Goal: Information Seeking & Learning: Learn about a topic

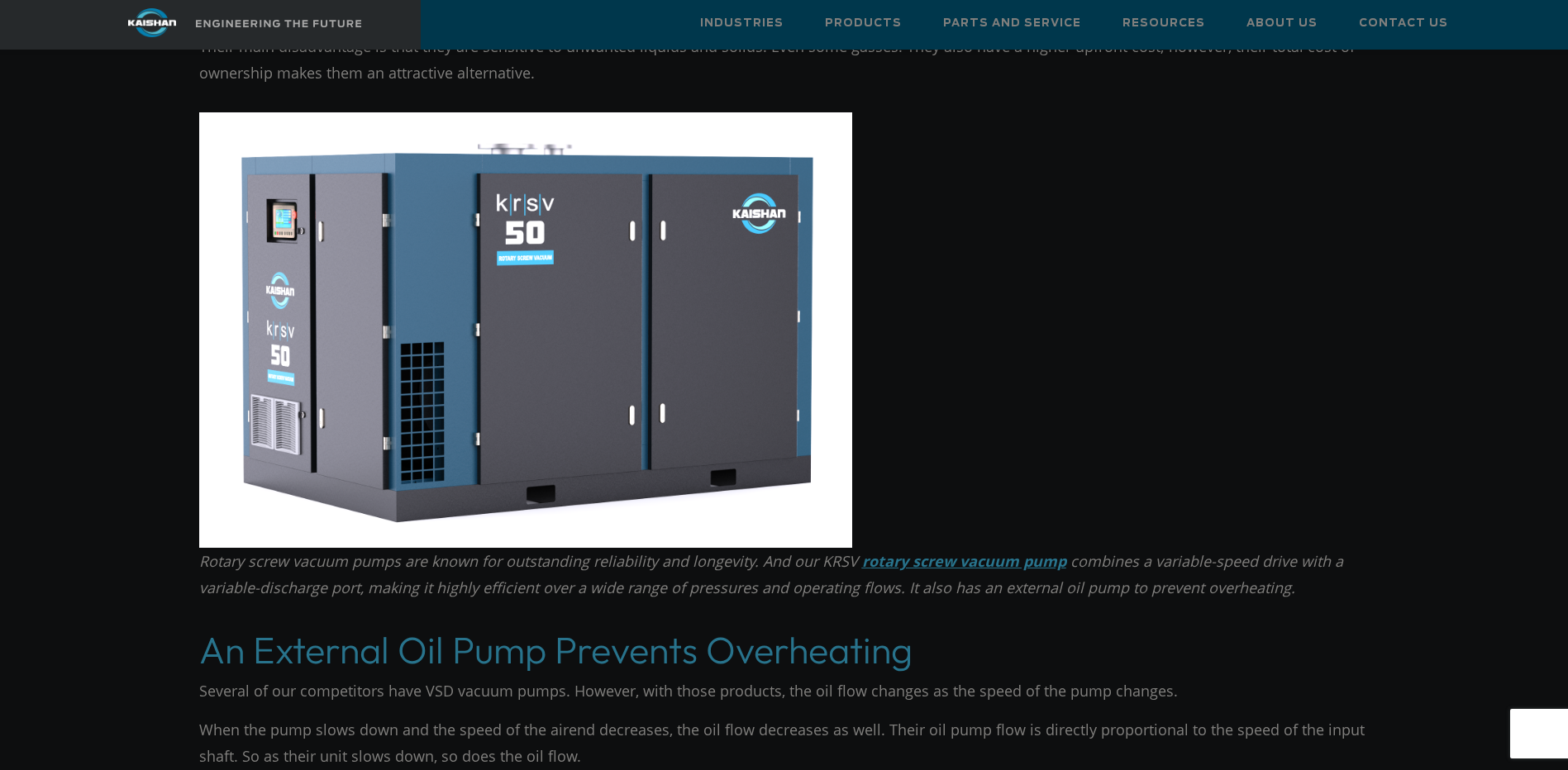
scroll to position [3387, 0]
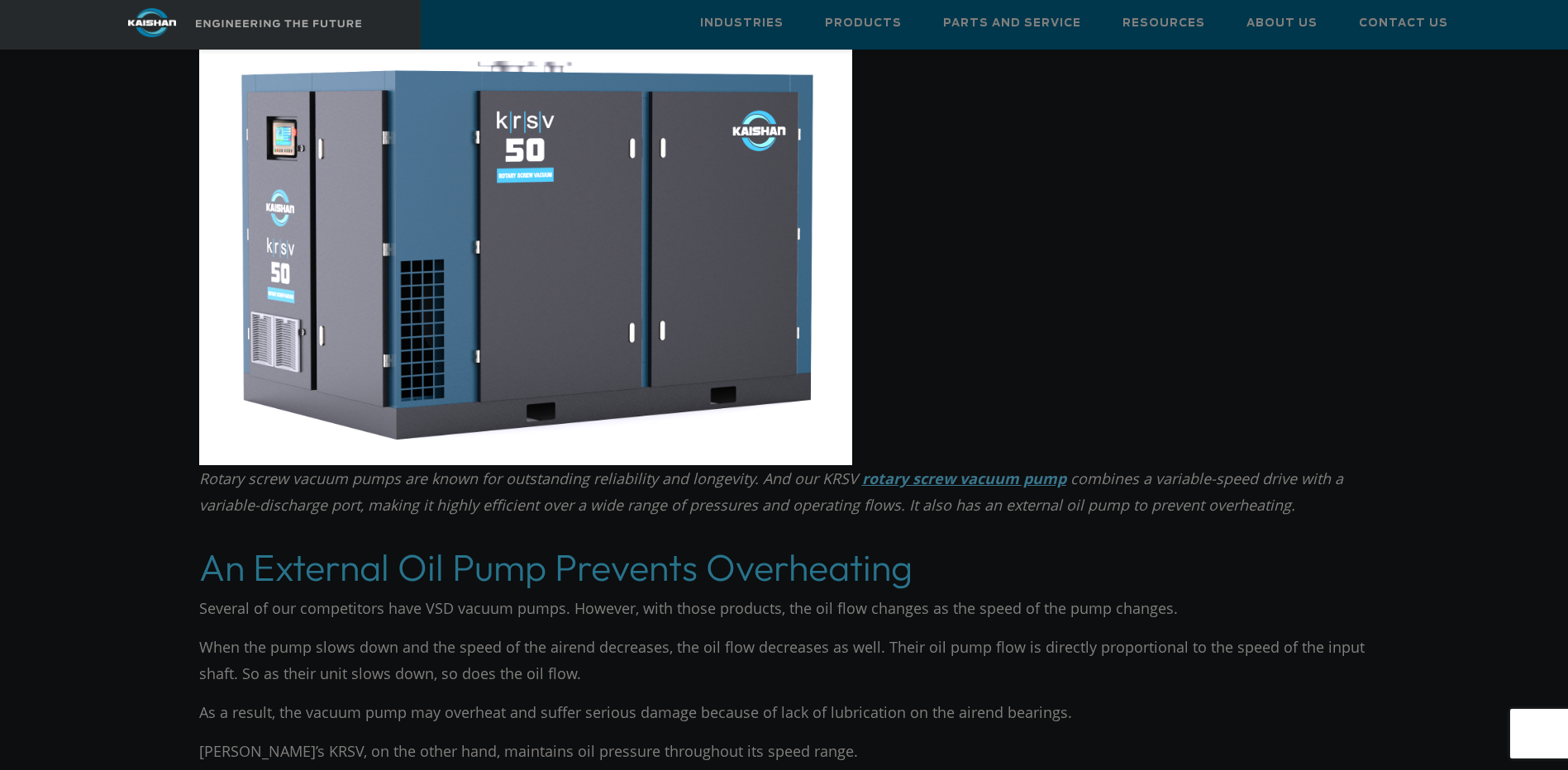
click at [965, 469] on u "rotary screw vacuum pump" at bounding box center [964, 478] width 205 height 20
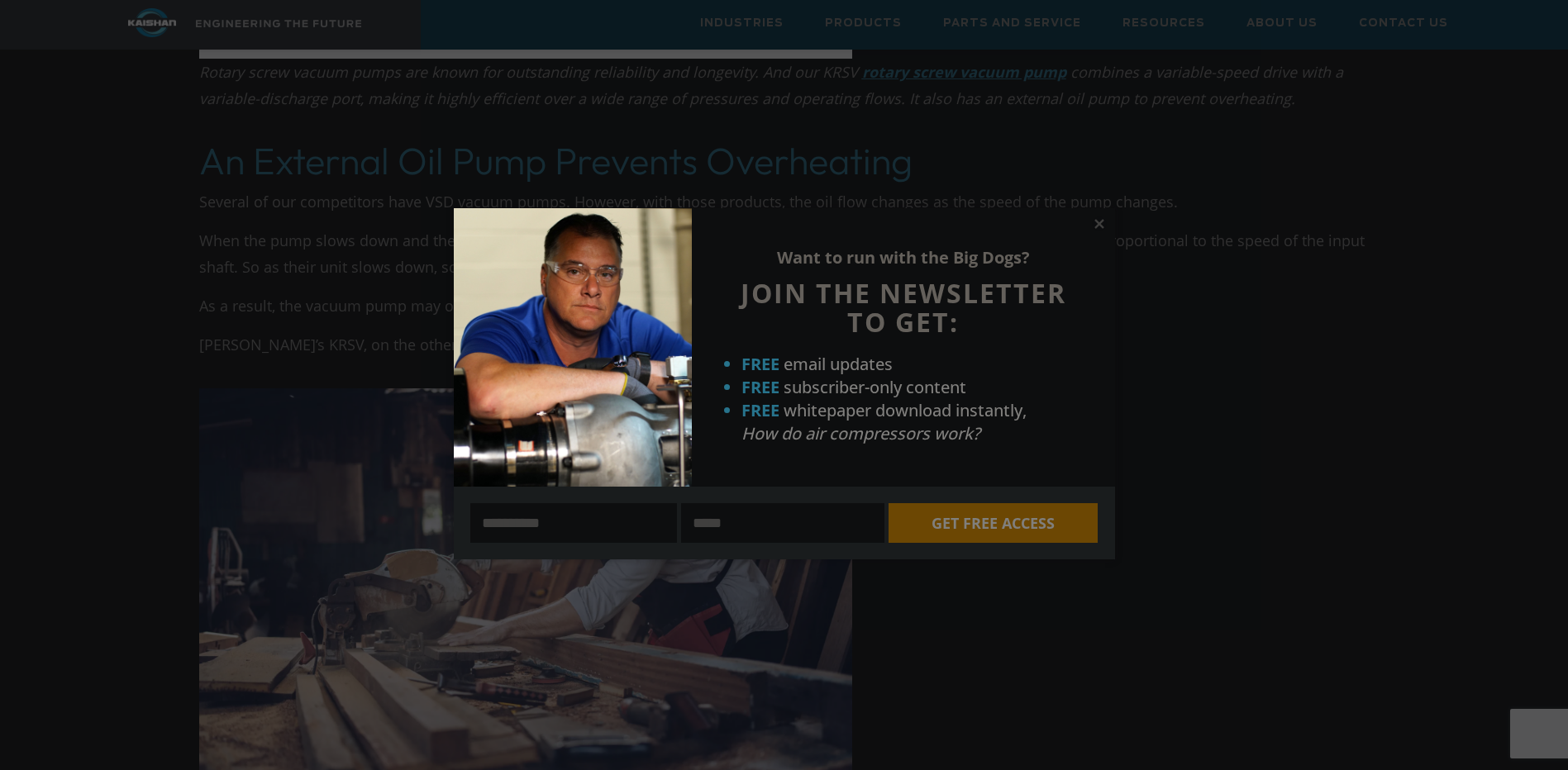
scroll to position [3800, 0]
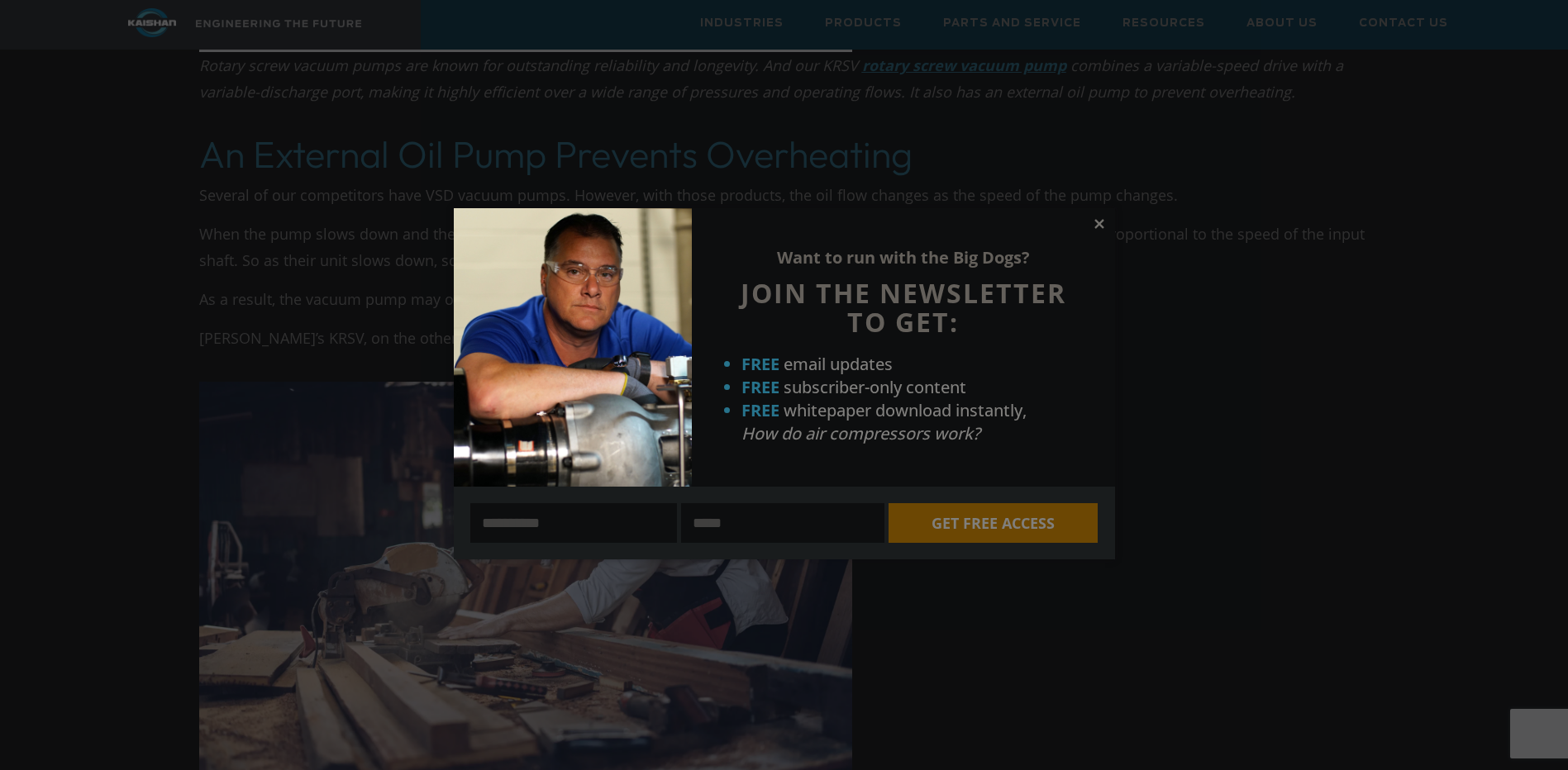
click at [1097, 226] on icon at bounding box center [1098, 223] width 9 height 9
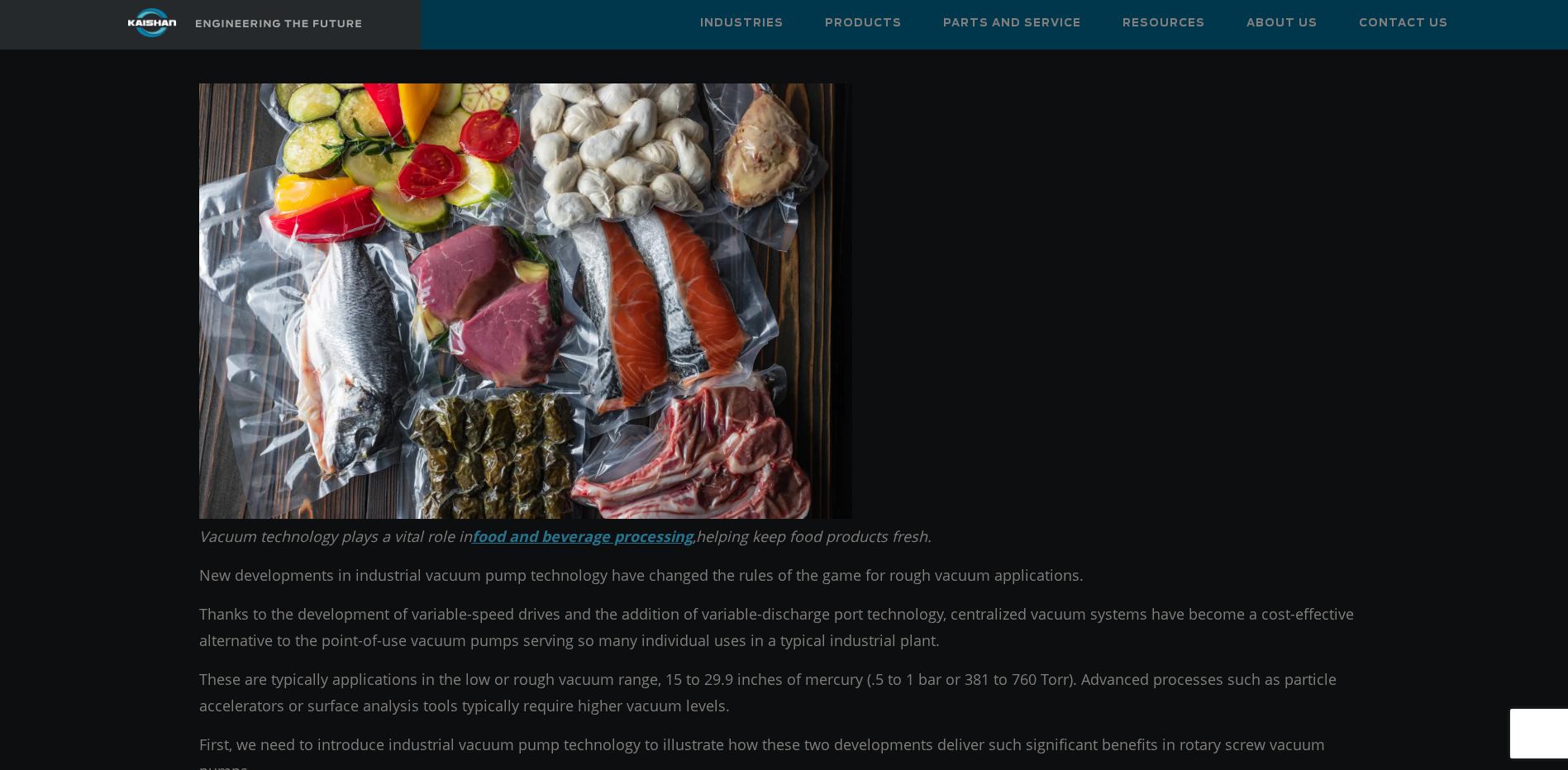
scroll to position [496, 0]
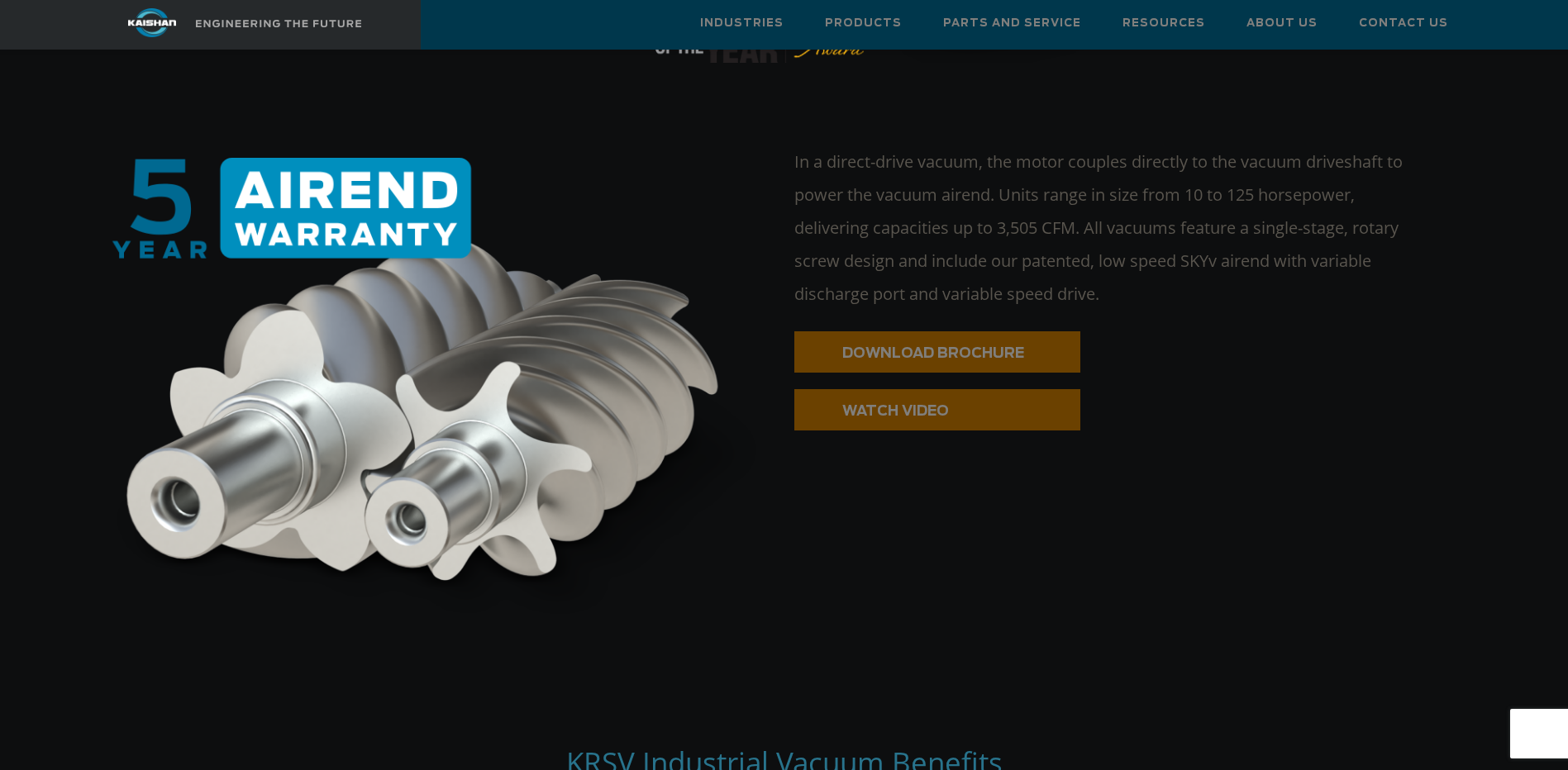
scroll to position [826, 0]
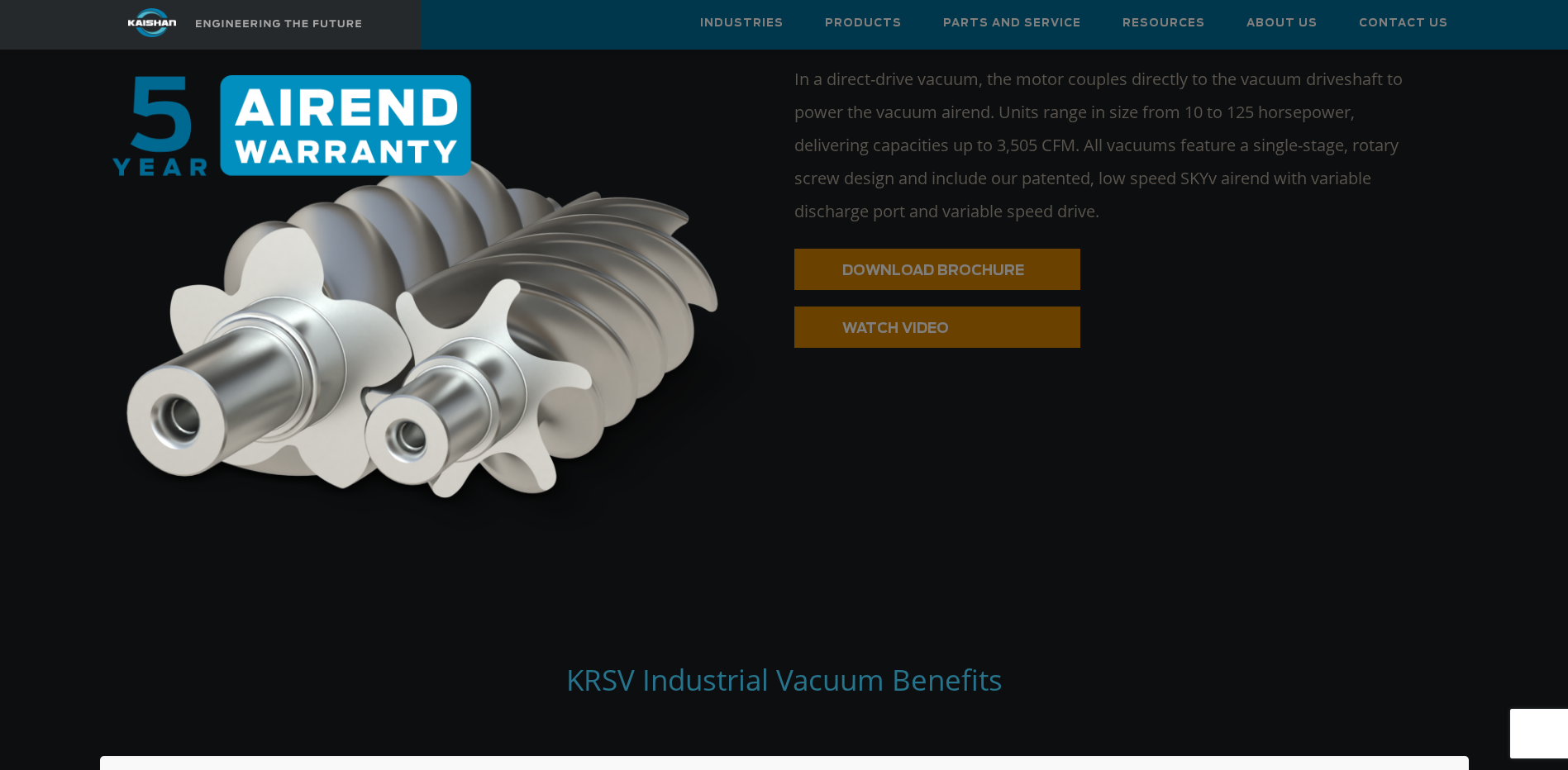
click at [998, 321] on div "WATCH VIDEO" at bounding box center [1131, 333] width 674 height 54
click at [955, 316] on icon at bounding box center [949, 328] width 22 height 24
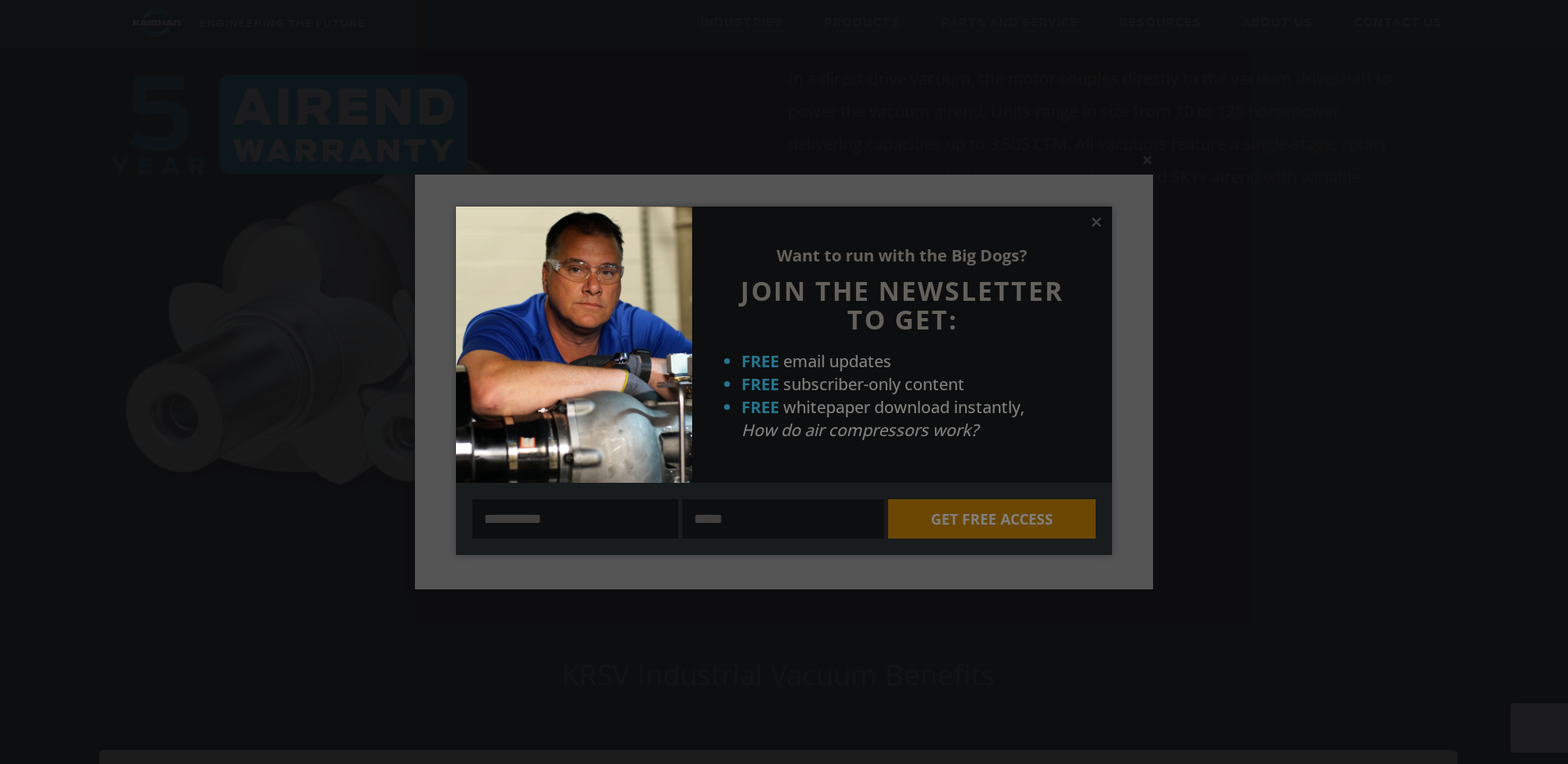
click at [1094, 229] on div "Want to run with the Big Dogs? JOIN THE NEWSLETTER TO GET: FREE email updates F…" at bounding box center [902, 345] width 419 height 277
click at [1090, 226] on icon at bounding box center [1095, 221] width 15 height 15
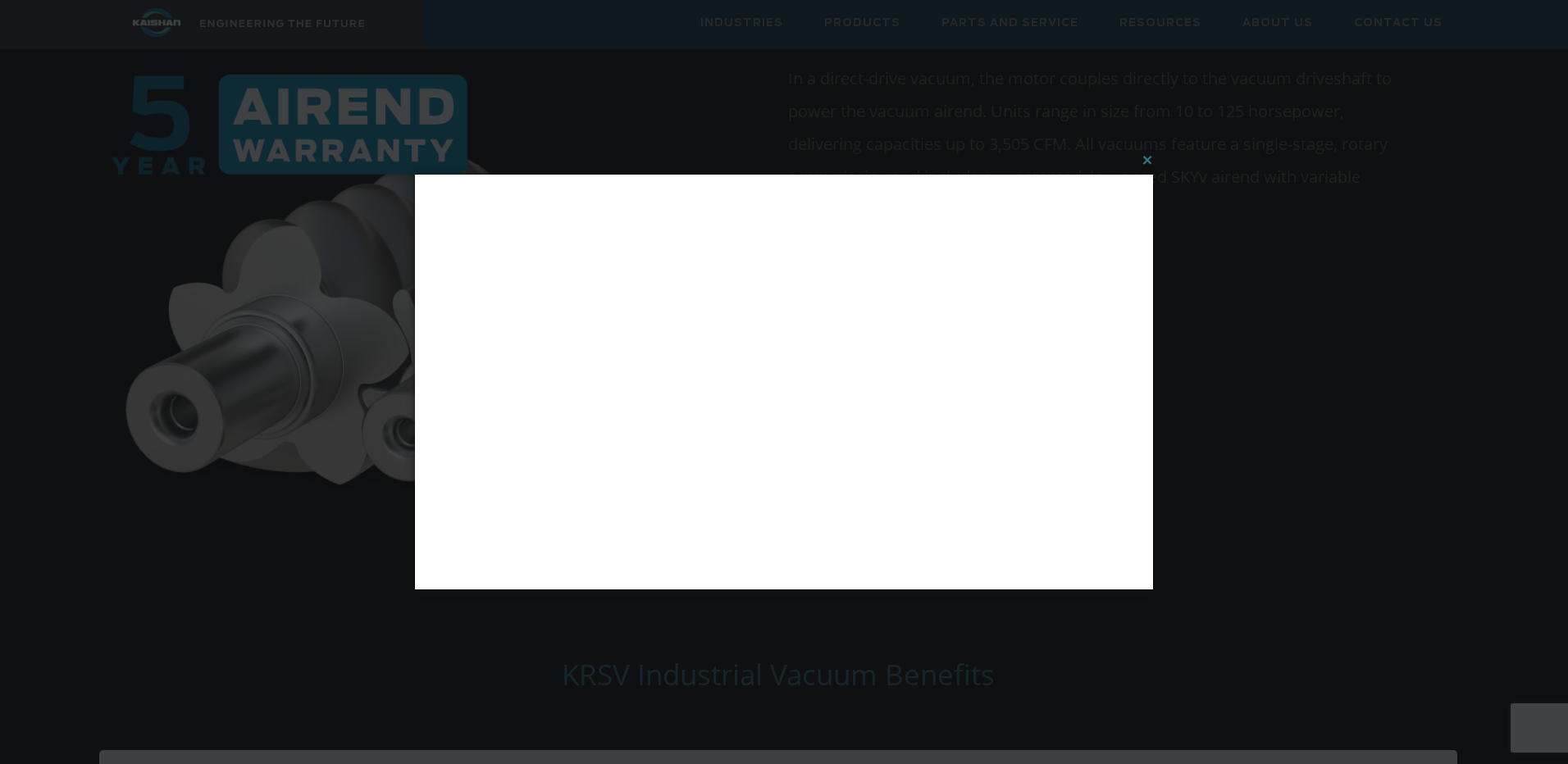
click at [1151, 161] on button "×" at bounding box center [788, 159] width 738 height 36
